Goal: Information Seeking & Learning: Learn about a topic

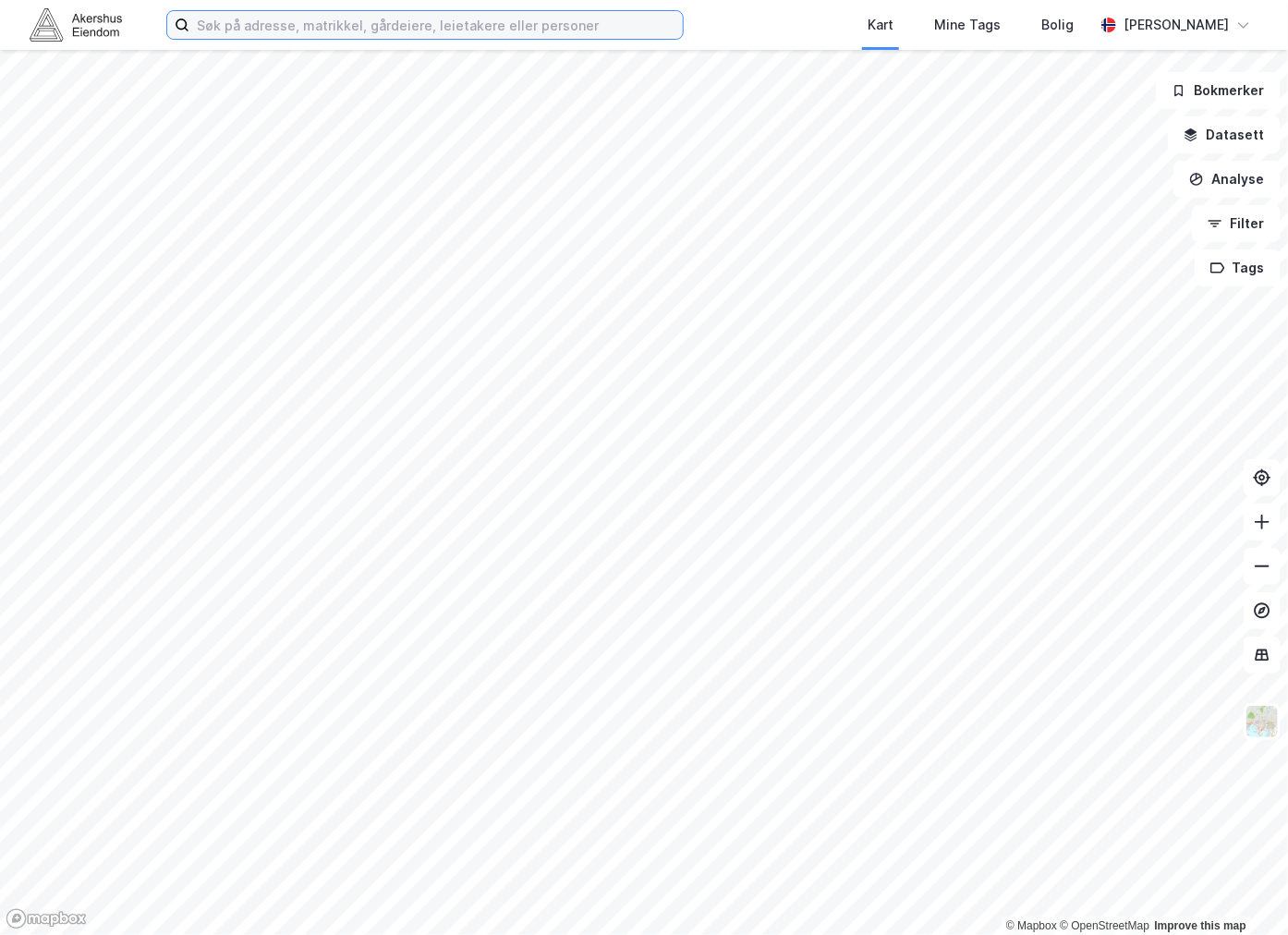
click at [293, 29] on input at bounding box center [436, 25] width 493 height 28
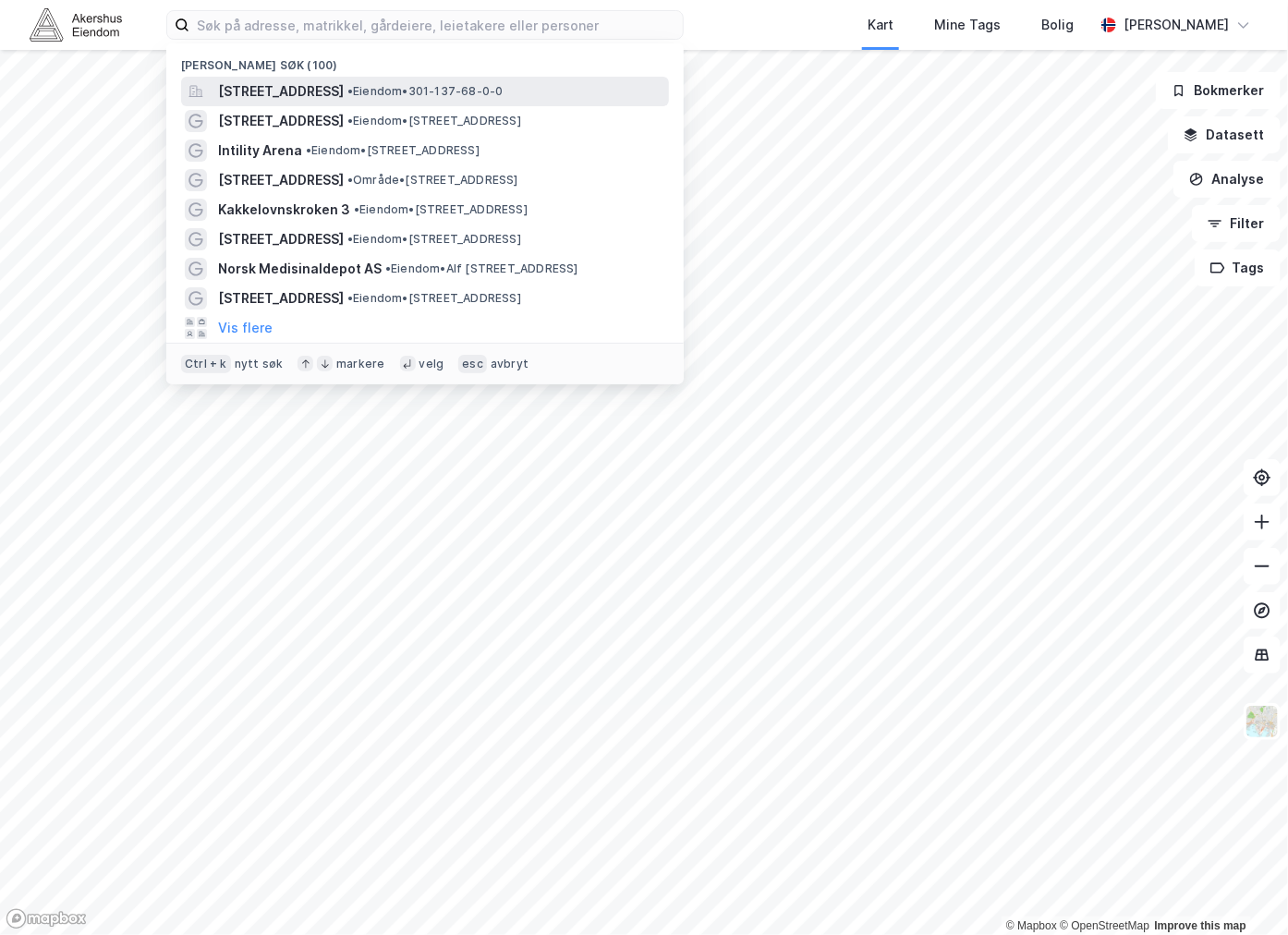
click at [333, 77] on div "[STREET_ADDRESS] • Eiendom • 301-137-68-0-0" at bounding box center [425, 91] width 488 height 30
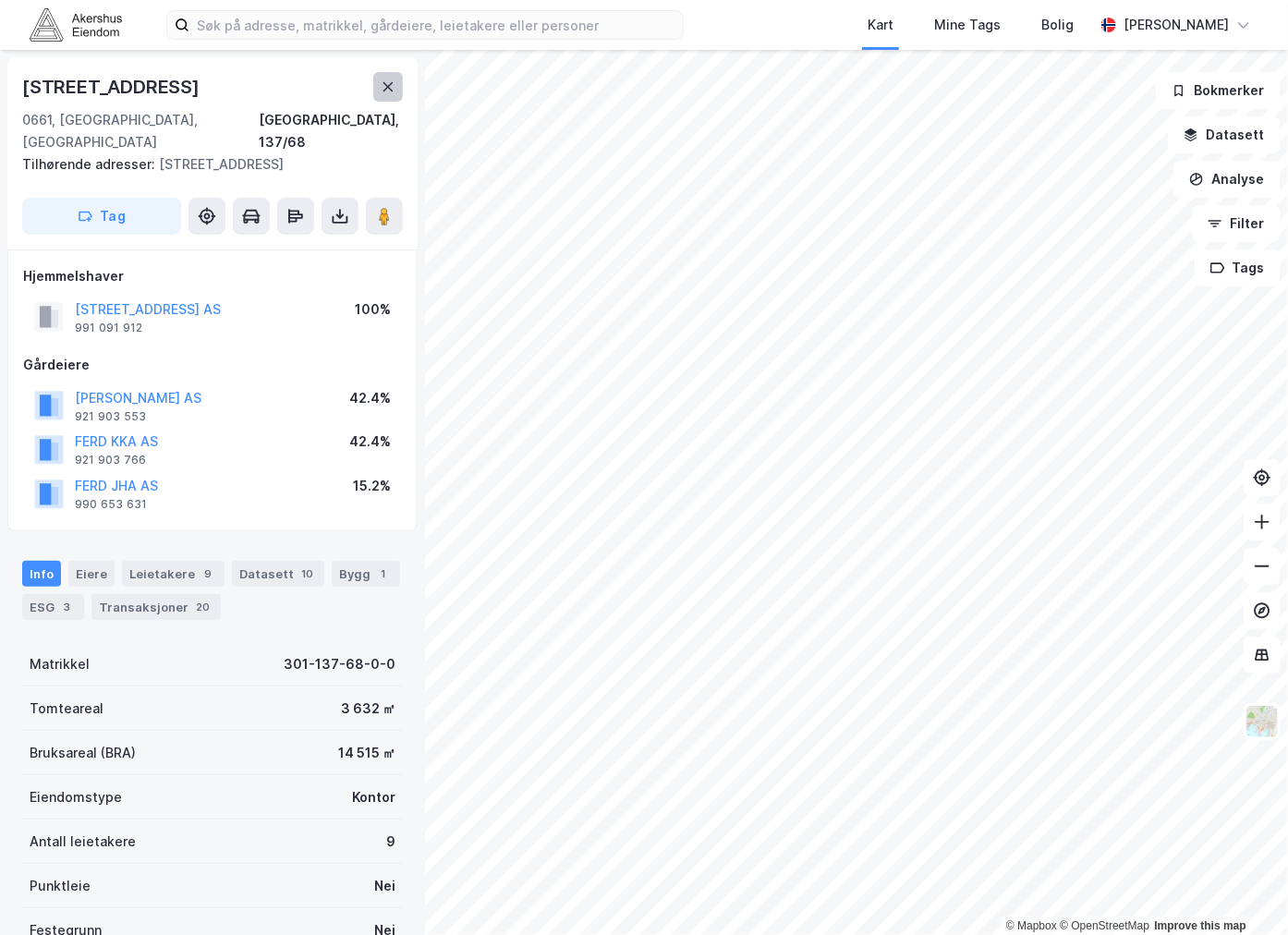
click at [392, 89] on icon at bounding box center [387, 86] width 14 height 14
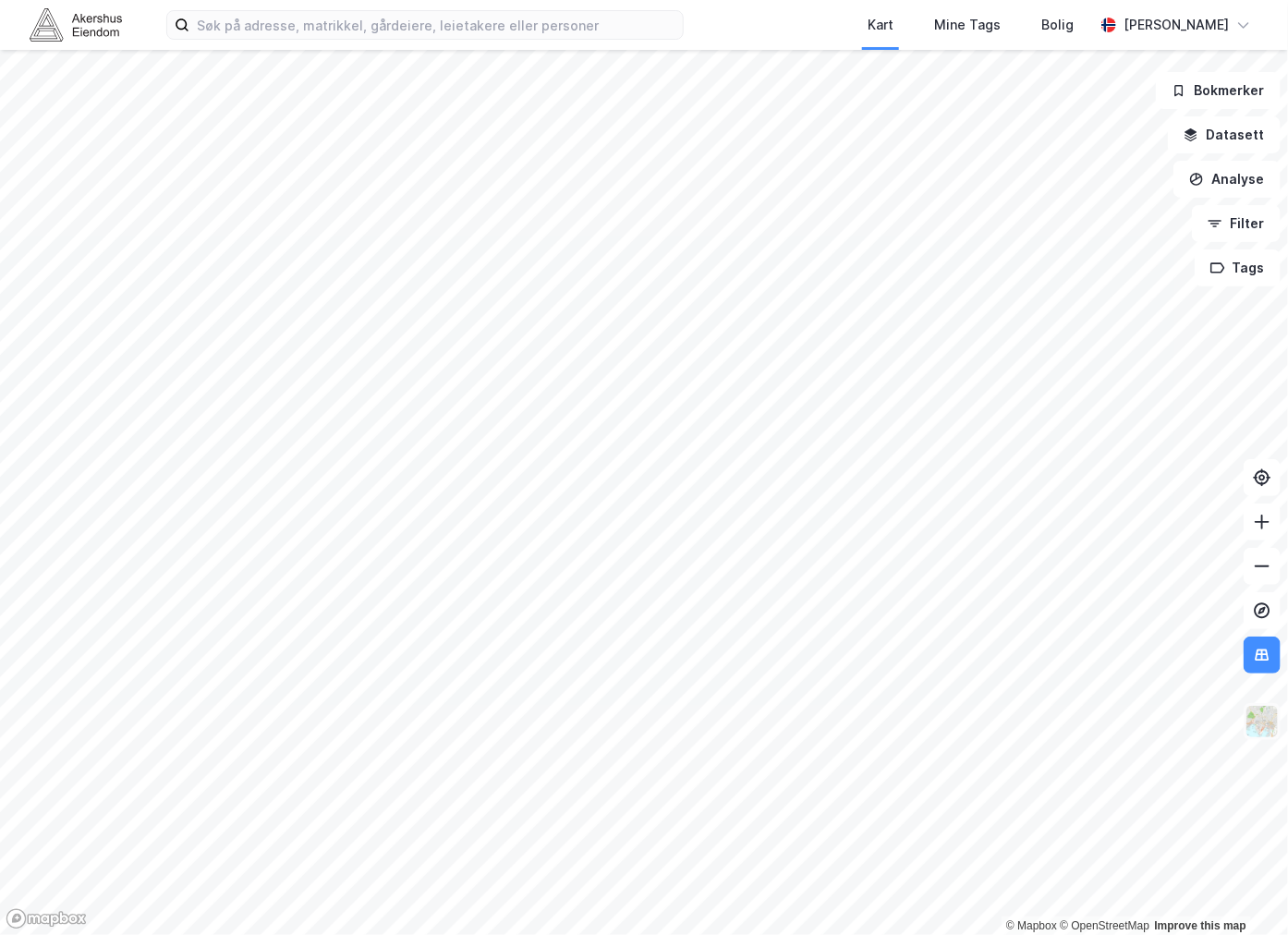
click at [1270, 724] on img at bounding box center [1261, 721] width 35 height 35
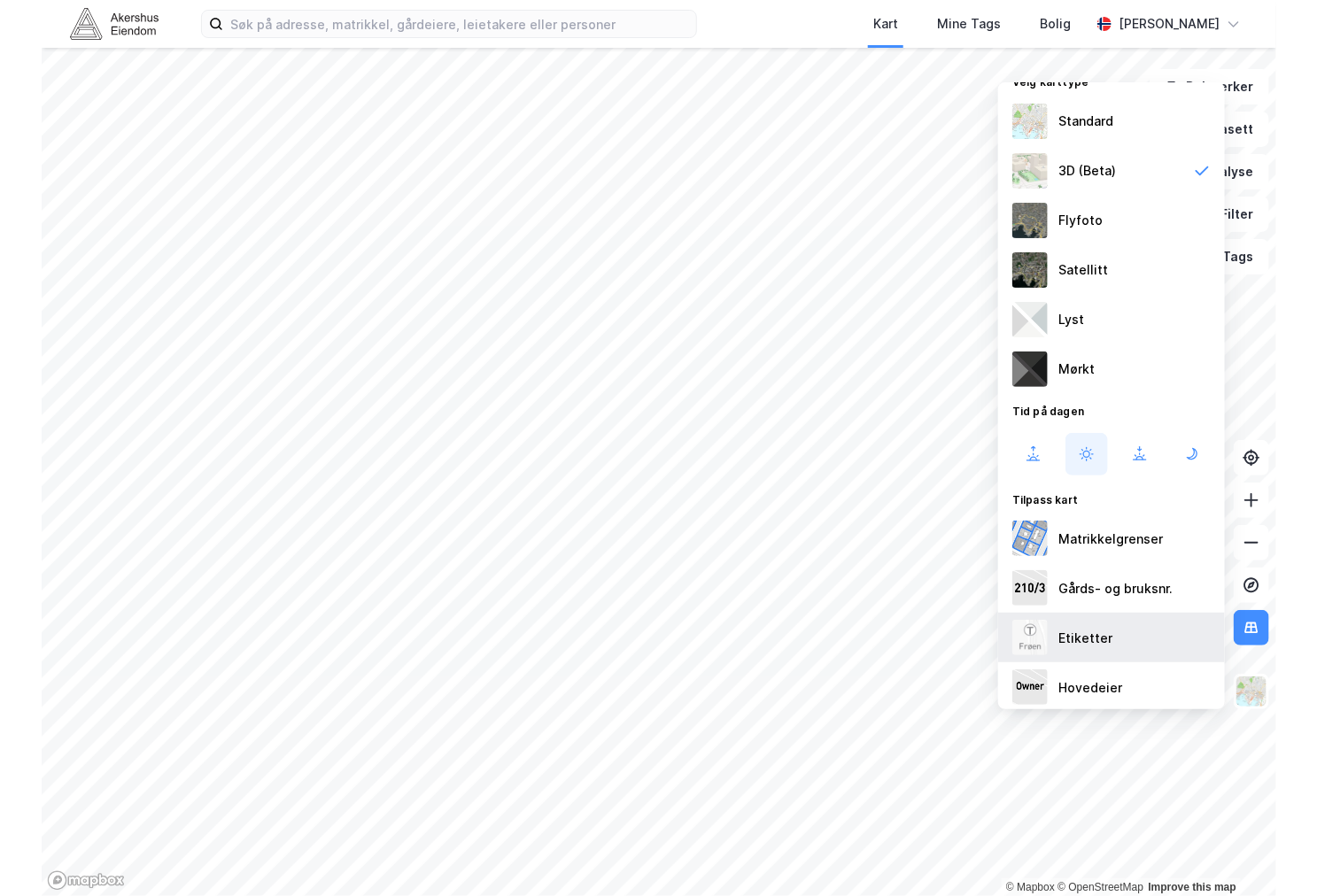
scroll to position [27, 0]
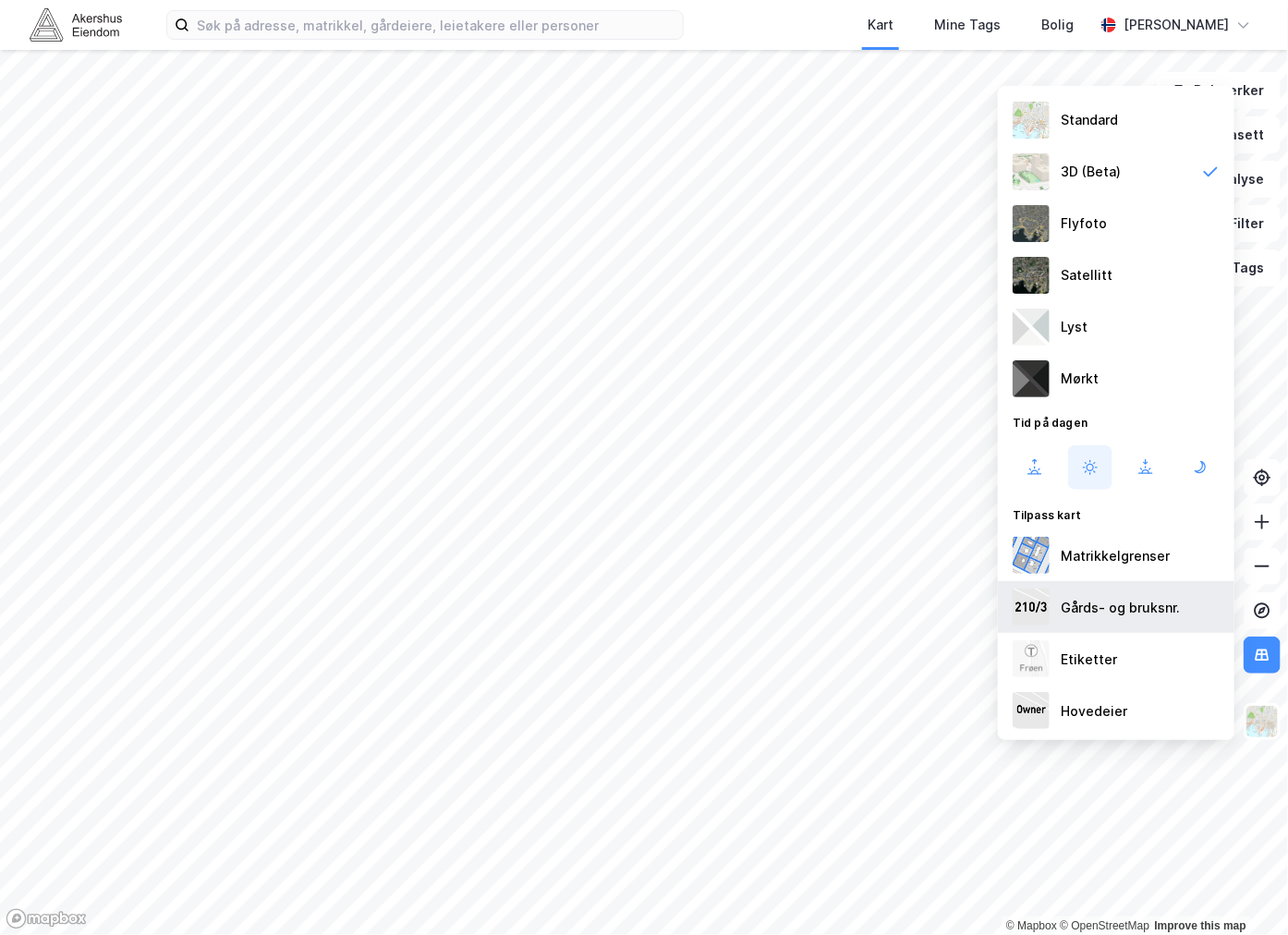
click at [1131, 612] on div "Gårds- og bruksnr." at bounding box center [1120, 607] width 120 height 22
click at [1136, 592] on div "Gårds- og bruksnr." at bounding box center [1115, 607] width 236 height 52
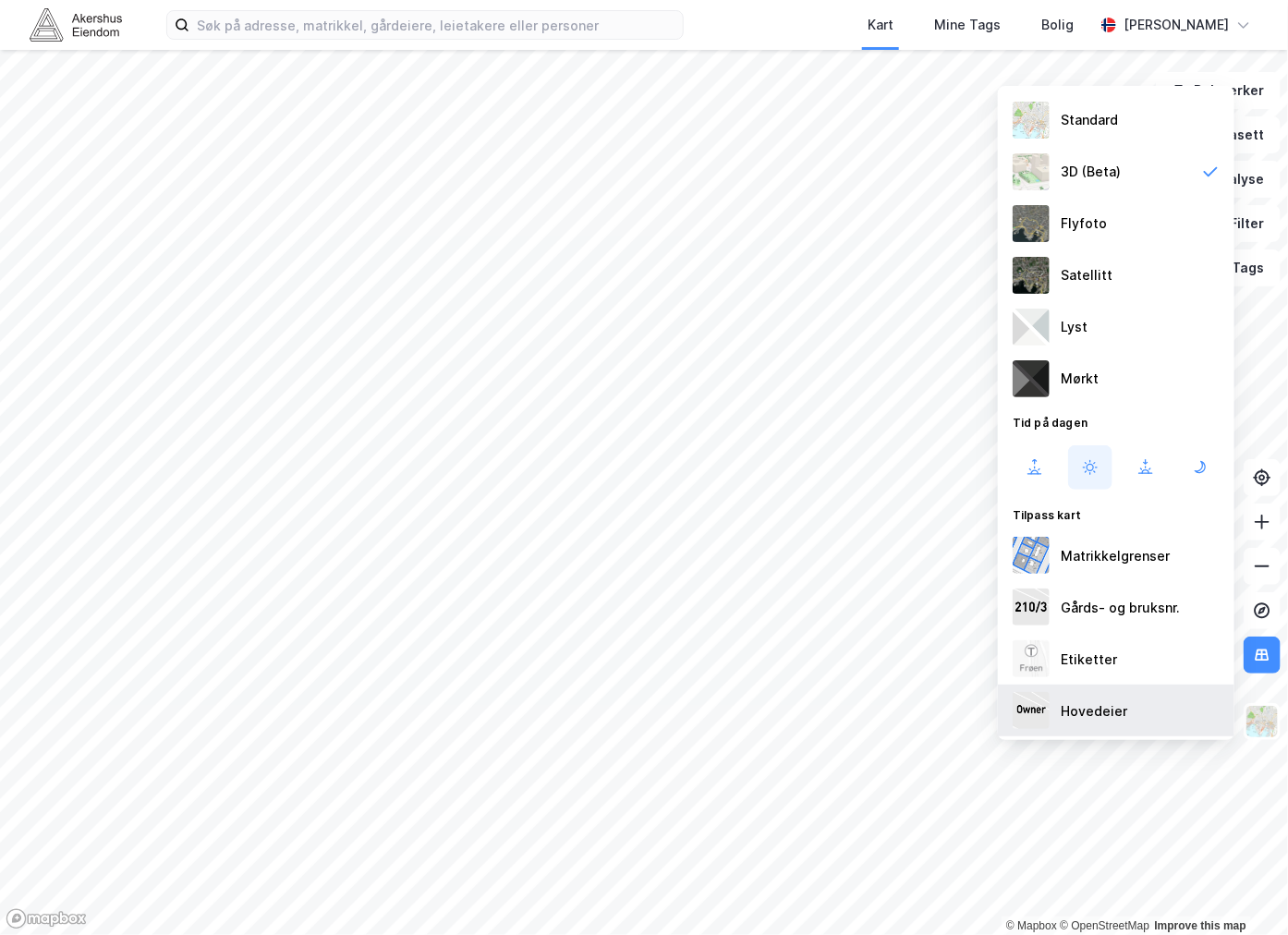
click at [1119, 690] on div "Hovedeier" at bounding box center [1115, 710] width 236 height 52
click at [1124, 704] on div "Hovedeier" at bounding box center [1115, 710] width 236 height 52
click at [1273, 662] on button at bounding box center [1262, 655] width 37 height 37
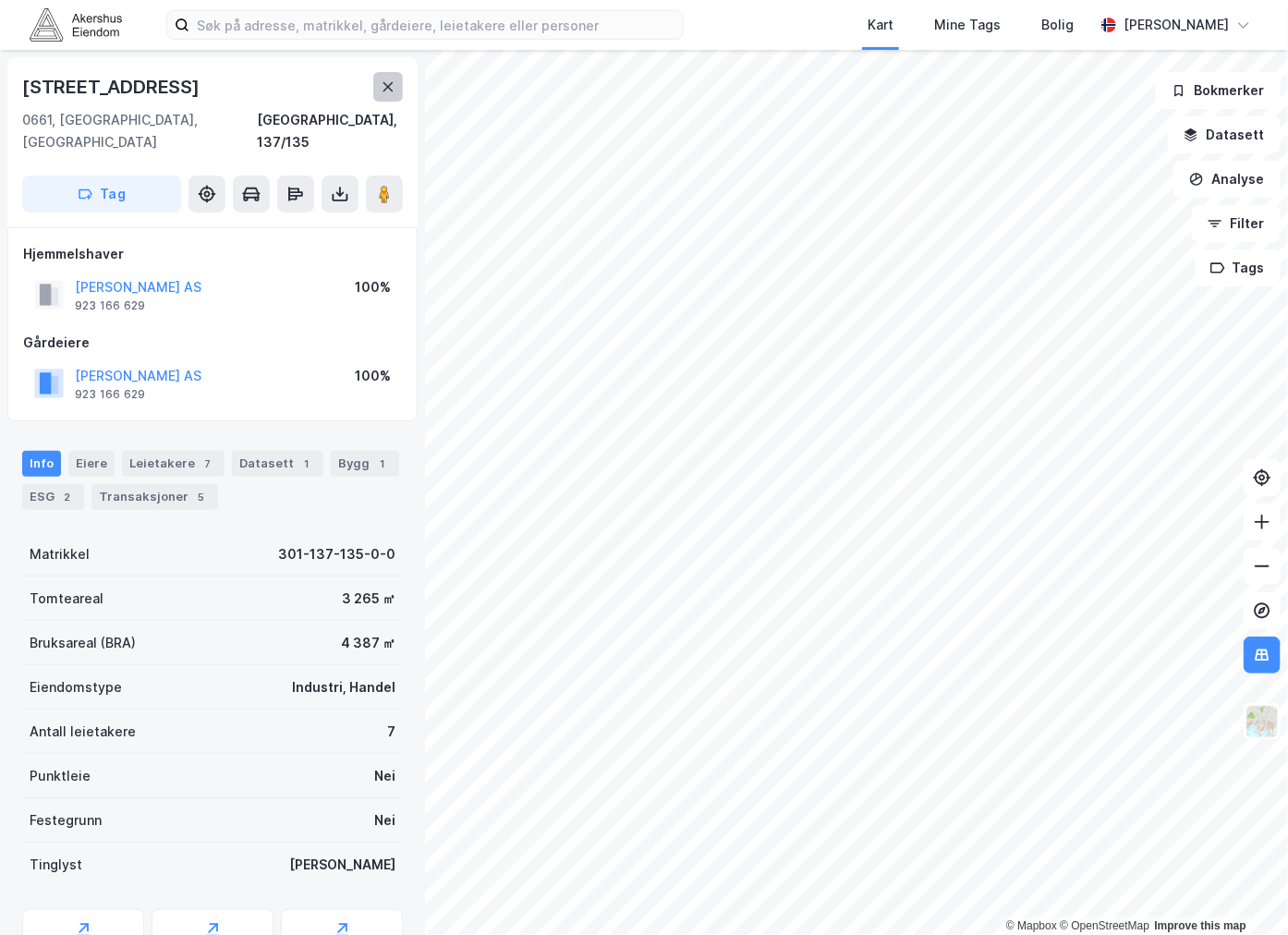
click at [392, 87] on icon at bounding box center [387, 86] width 14 height 14
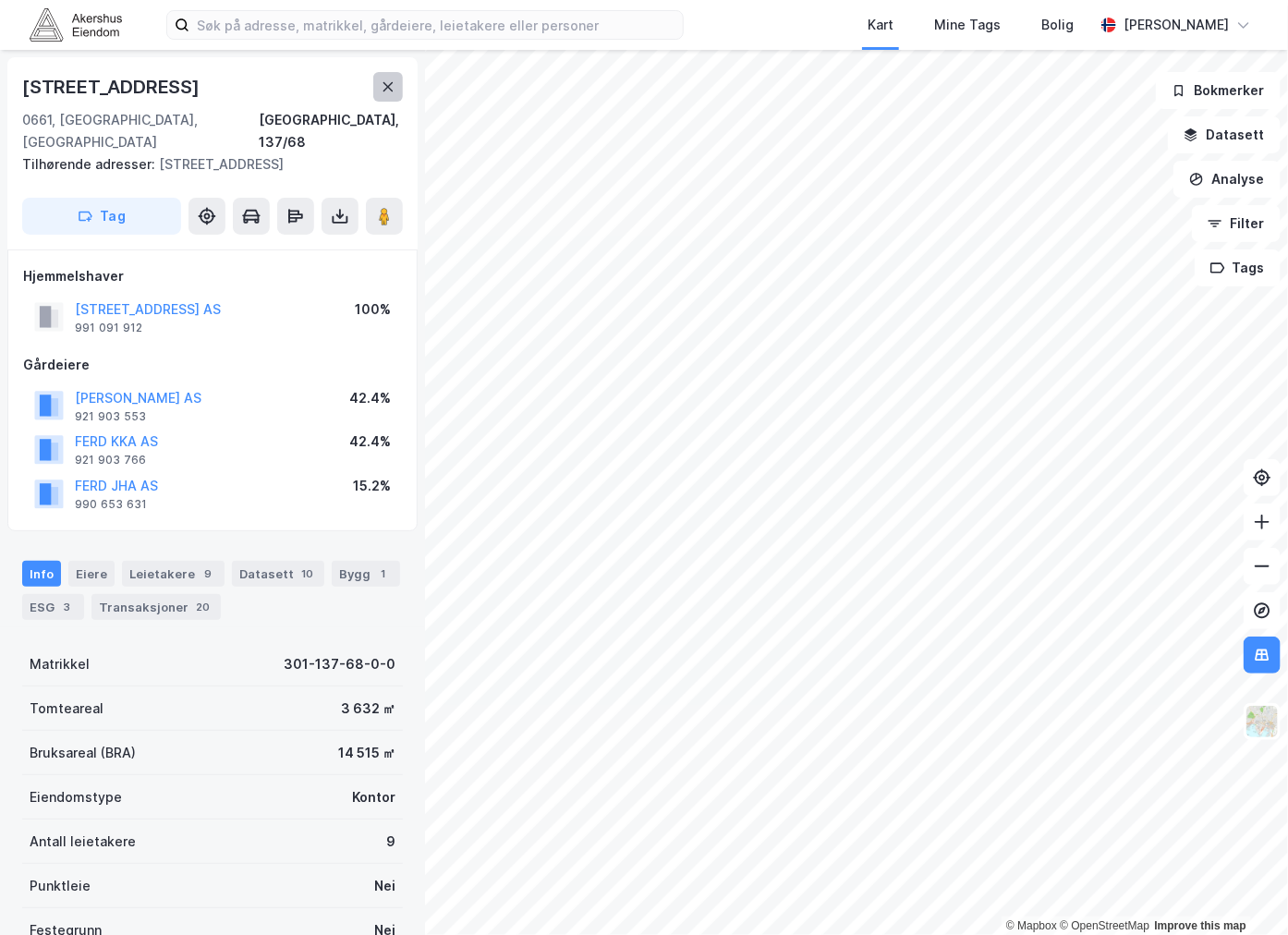
click at [389, 87] on icon at bounding box center [387, 86] width 14 height 14
